Goal: Book appointment/travel/reservation

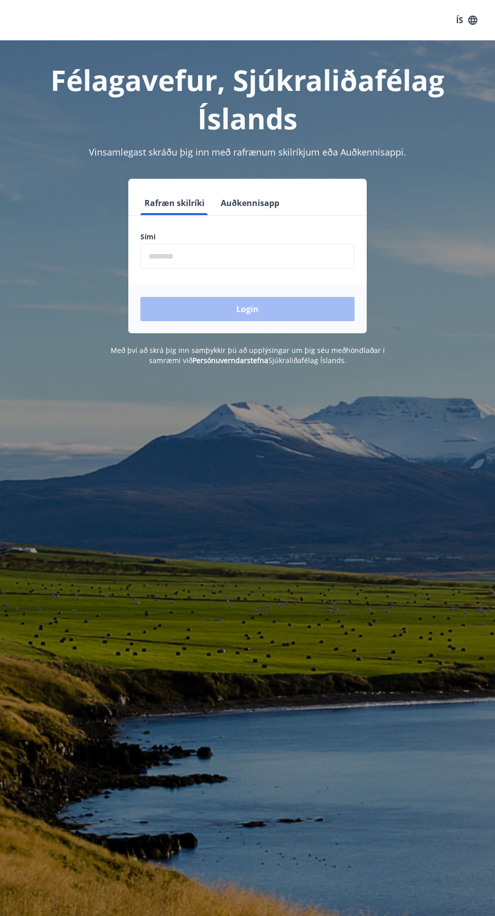
click at [311, 261] on input "phone" at bounding box center [247, 256] width 214 height 25
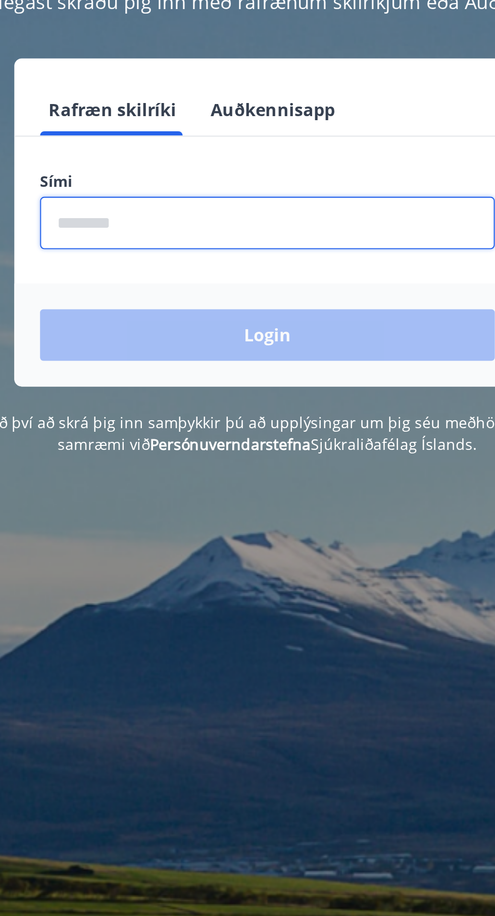
click at [173, 259] on input "phone" at bounding box center [247, 256] width 214 height 25
type input "********"
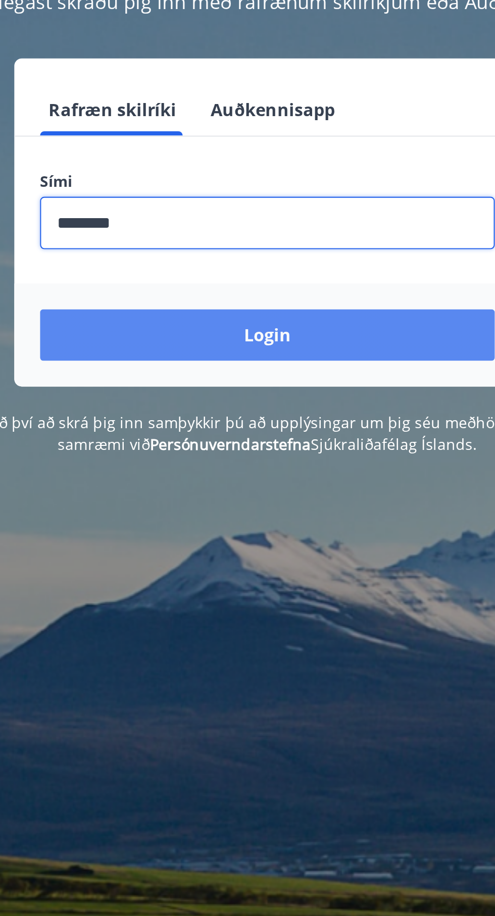
click at [285, 316] on button "Login" at bounding box center [247, 309] width 214 height 24
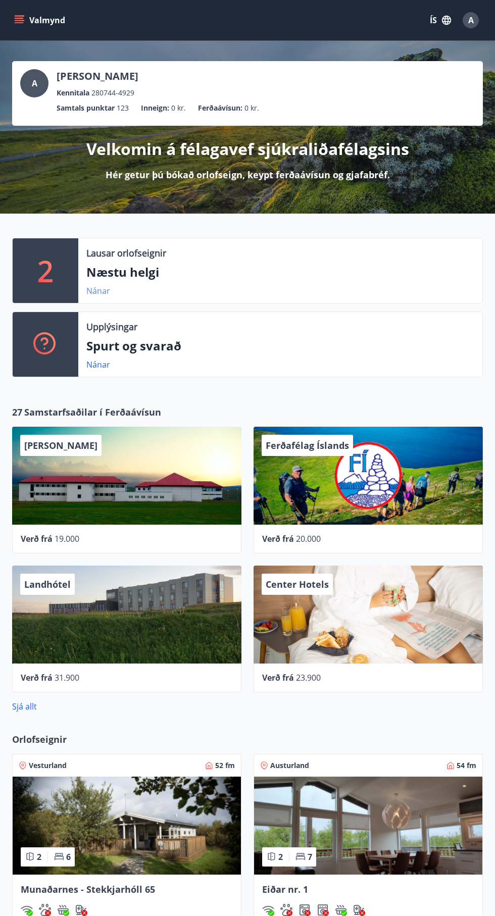
click at [98, 290] on link "Nánar" at bounding box center [98, 290] width 24 height 11
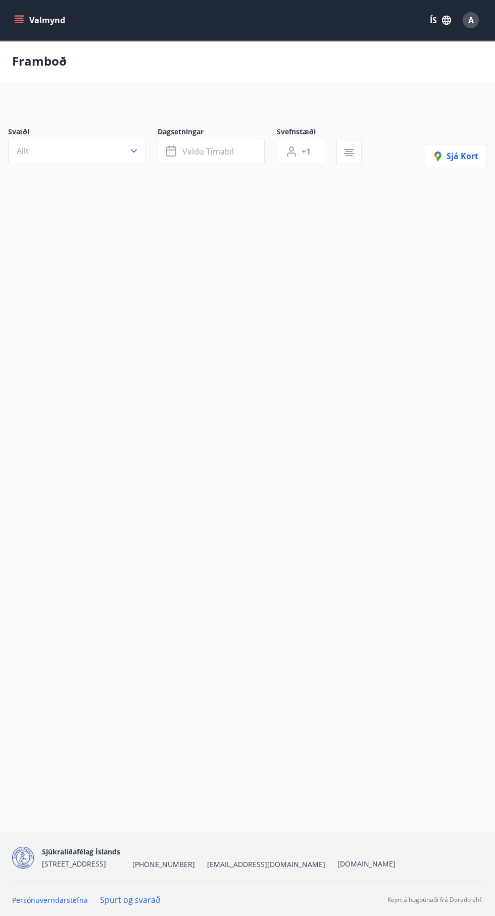
type input "*"
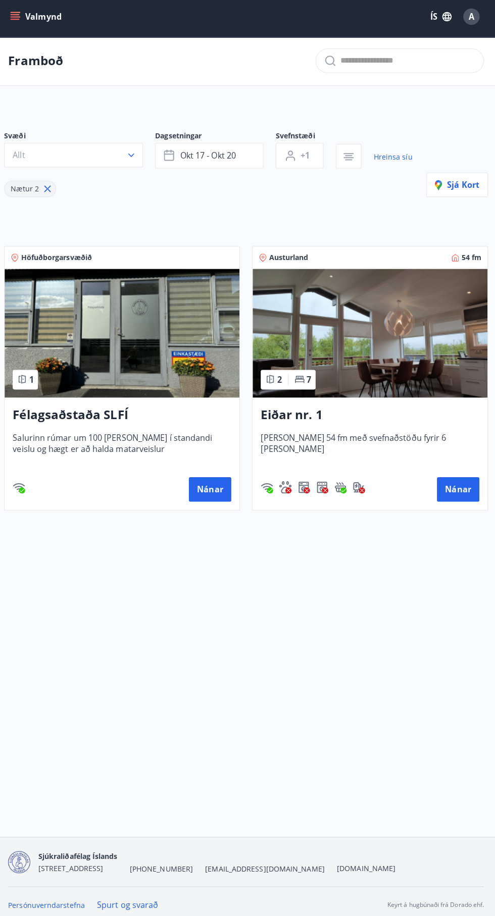
scroll to position [2, 0]
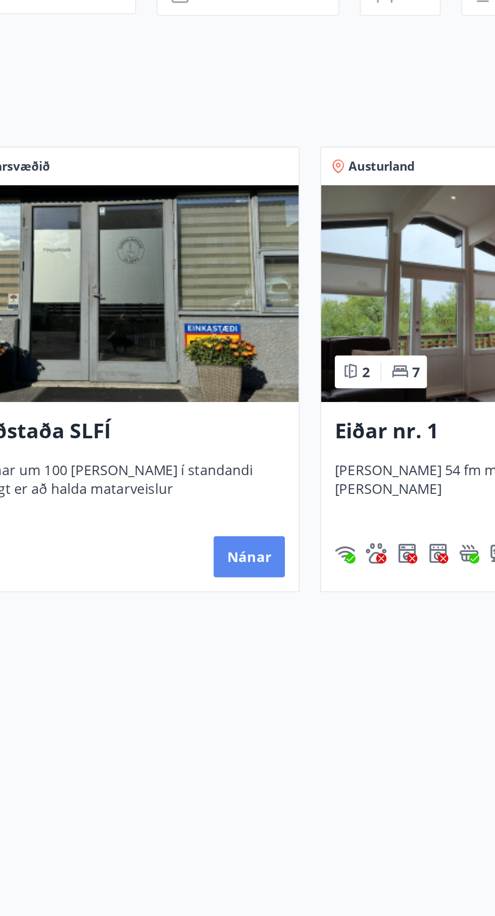
click at [225, 495] on button "Nánar" at bounding box center [212, 487] width 42 height 24
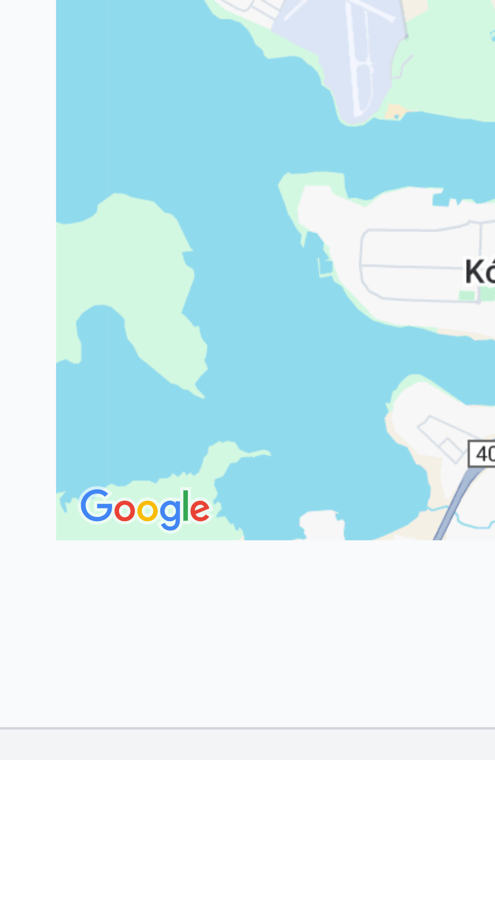
scroll to position [548, 0]
